Goal: Task Accomplishment & Management: Manage account settings

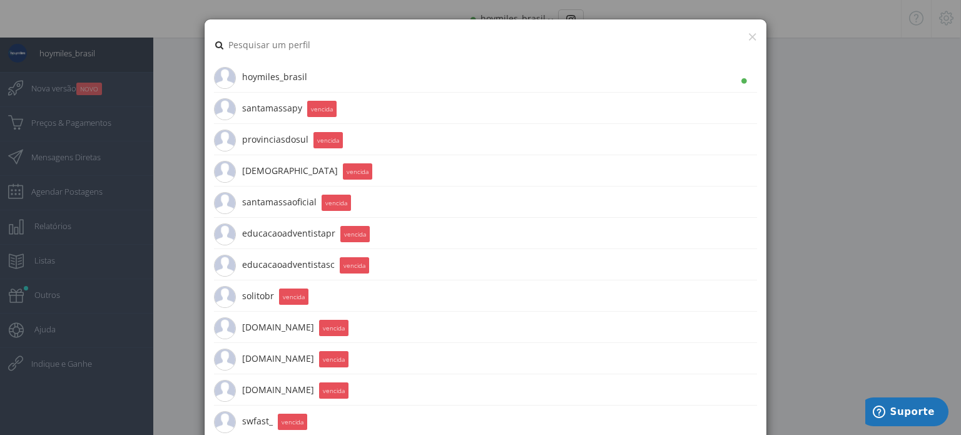
click at [432, 82] on li "hoymiles_brasil 5.6K Seguidores" at bounding box center [485, 76] width 543 height 31
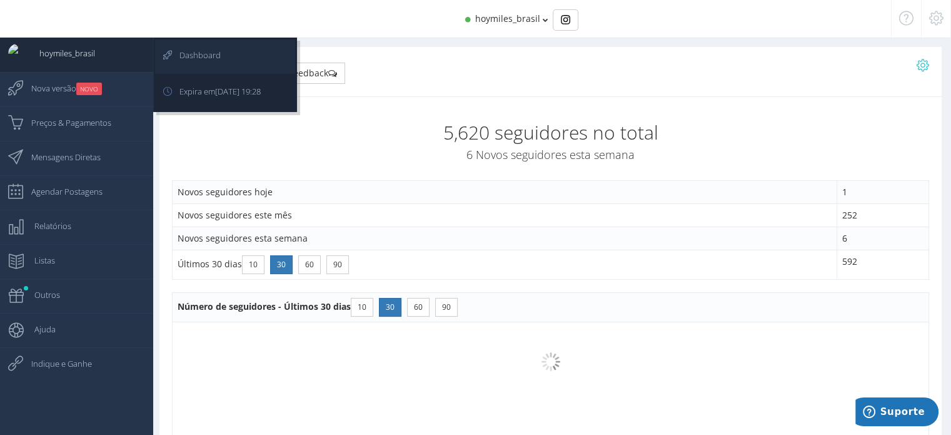
click at [191, 61] on span "Dashboard" at bounding box center [194, 54] width 54 height 31
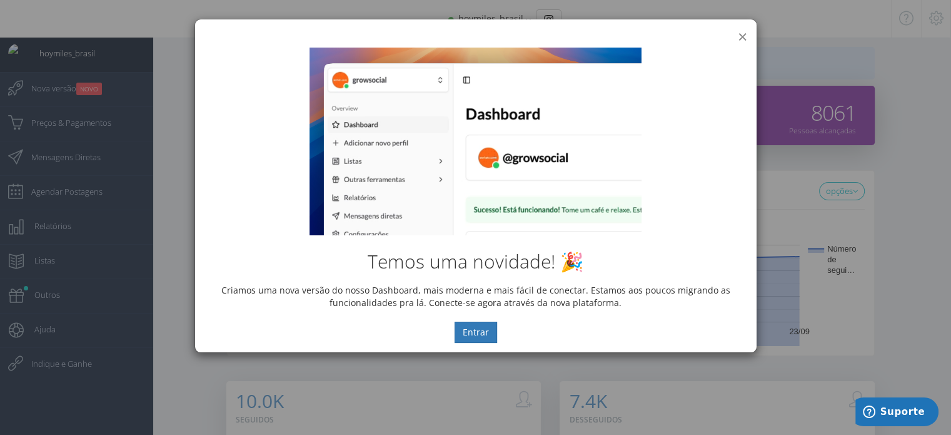
click at [742, 36] on button "×" at bounding box center [742, 36] width 9 height 17
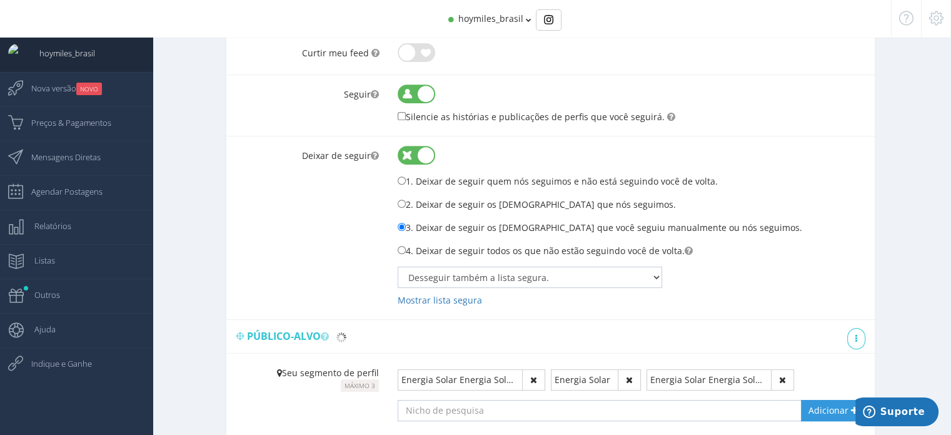
scroll to position [515, 0]
click at [648, 273] on select "Não desseguir quem está na lista segura. 0 Perfis salvos Desseguir também a lis…" at bounding box center [530, 276] width 265 height 21
click at [831, 270] on div "Não desseguir quem está na lista segura. 0 Perfis salvos Desseguir também a lis…" at bounding box center [632, 287] width 468 height 43
